Goal: Task Accomplishment & Management: Manage account settings

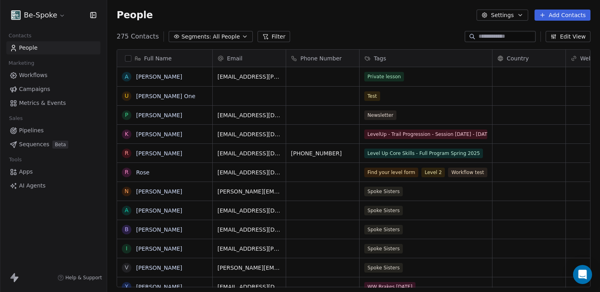
scroll to position [250, 487]
